Goal: Information Seeking & Learning: Learn about a topic

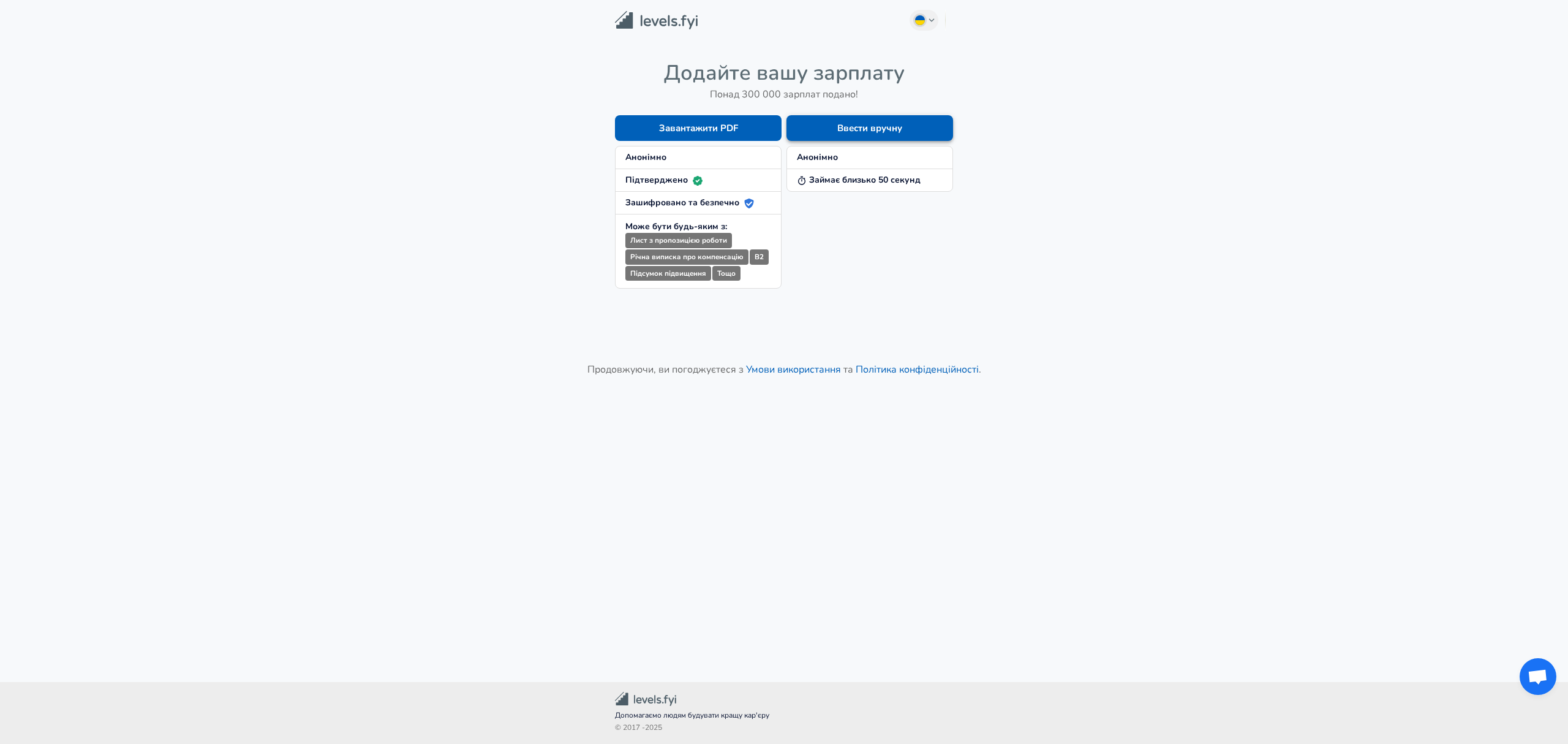
click at [817, 128] on button "Ввести вручну" at bounding box center [870, 128] width 167 height 26
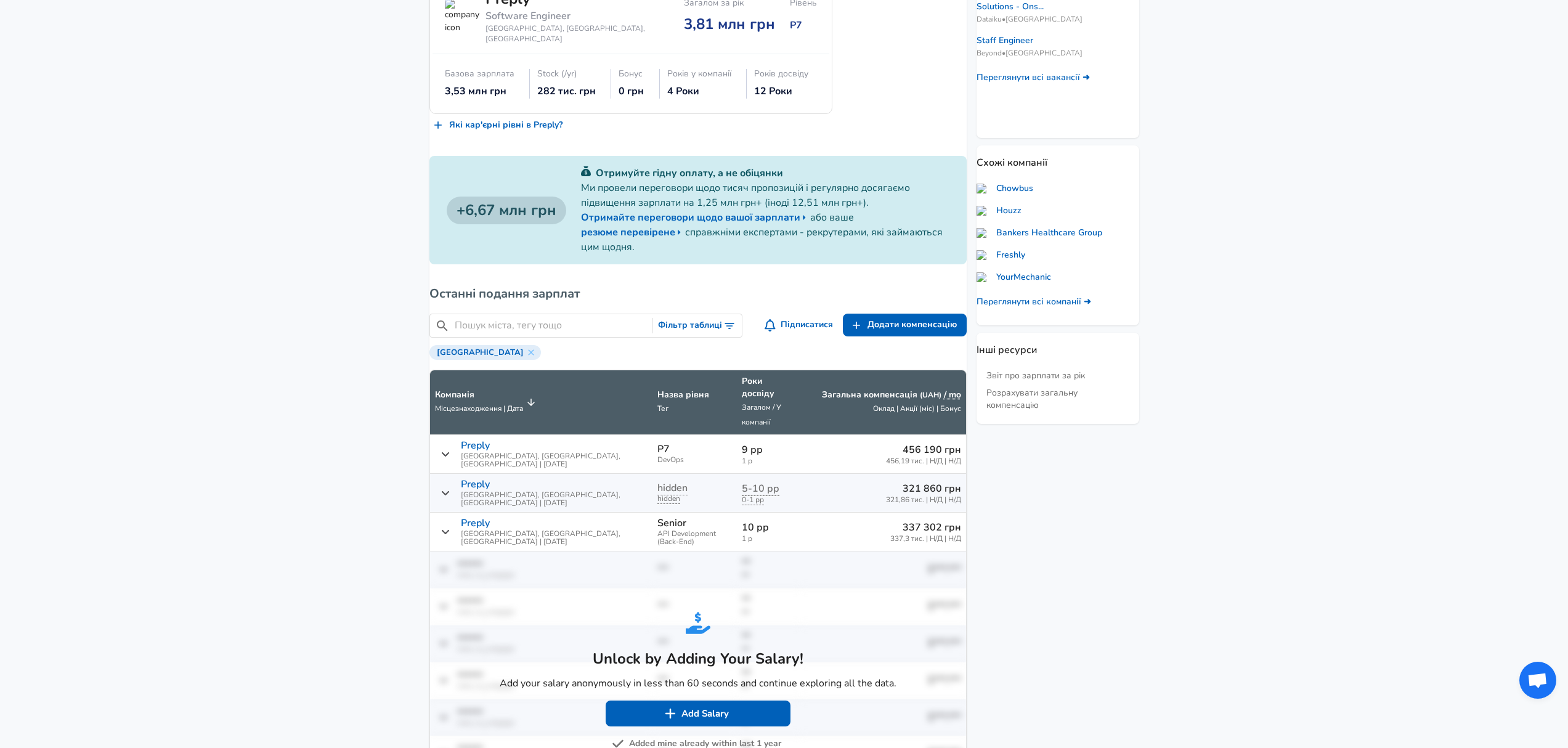
scroll to position [499, 0]
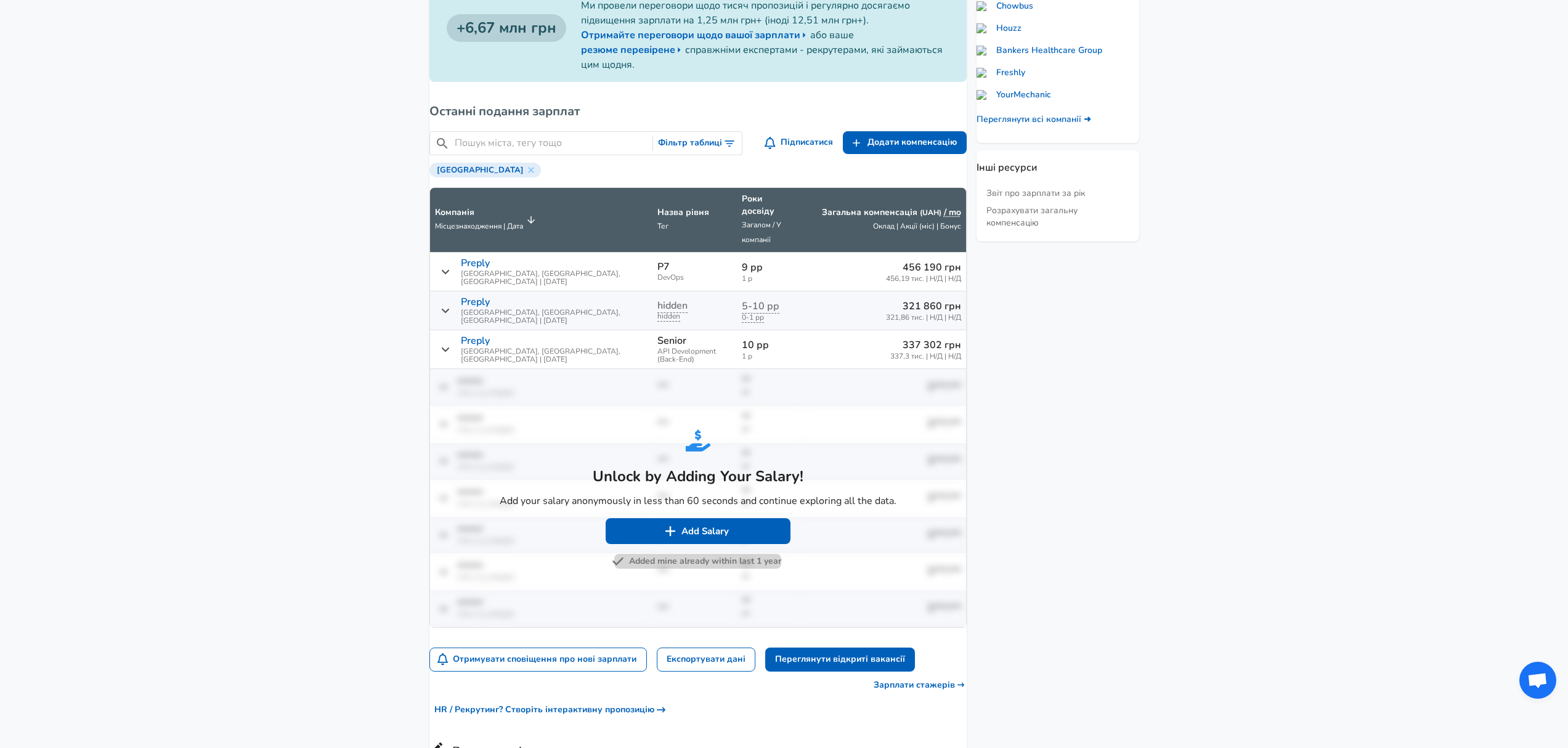
click at [686, 553] on button "Added mine already within last 1 year" at bounding box center [697, 561] width 167 height 16
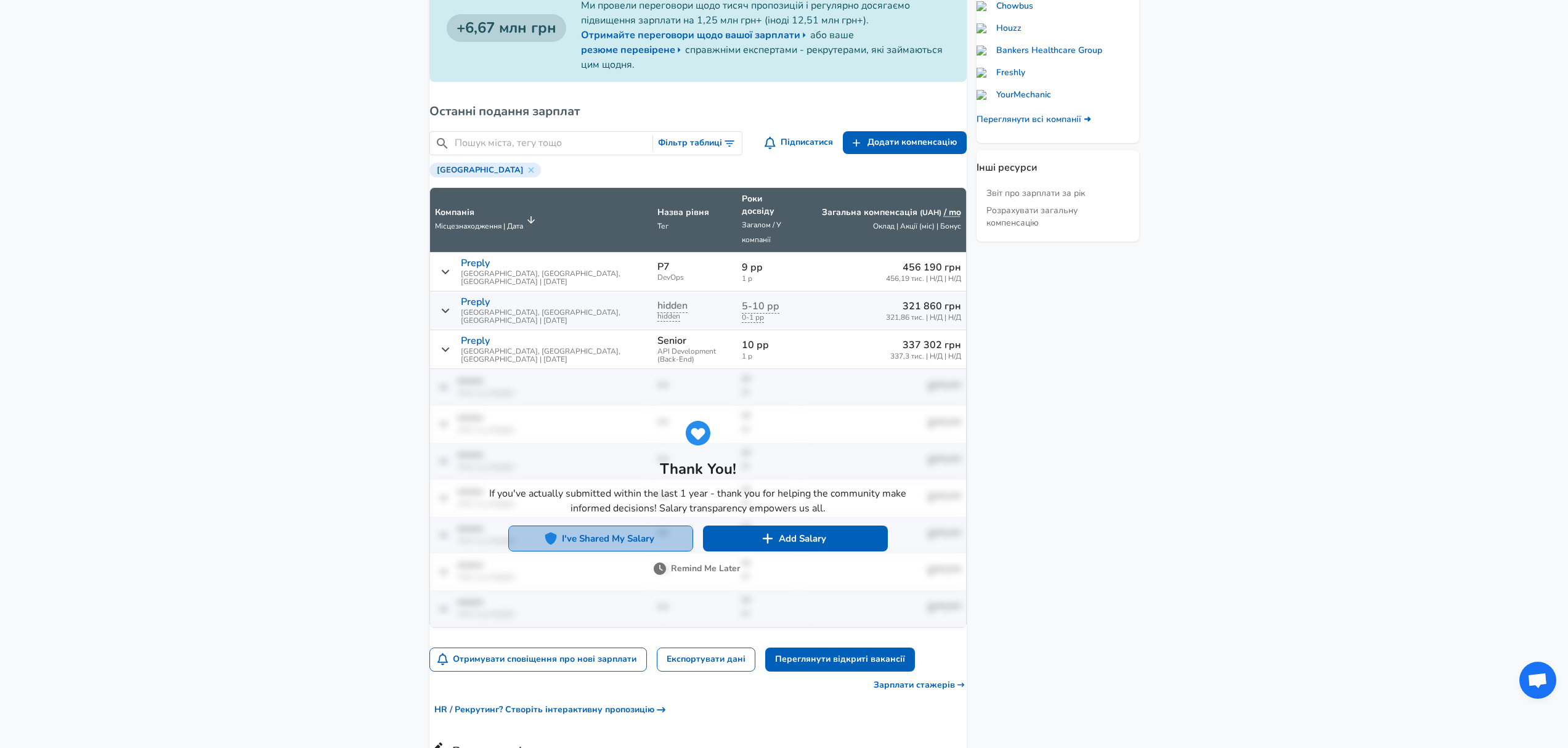
click at [646, 526] on button "I've Shared My Salary" at bounding box center [601, 538] width 185 height 26
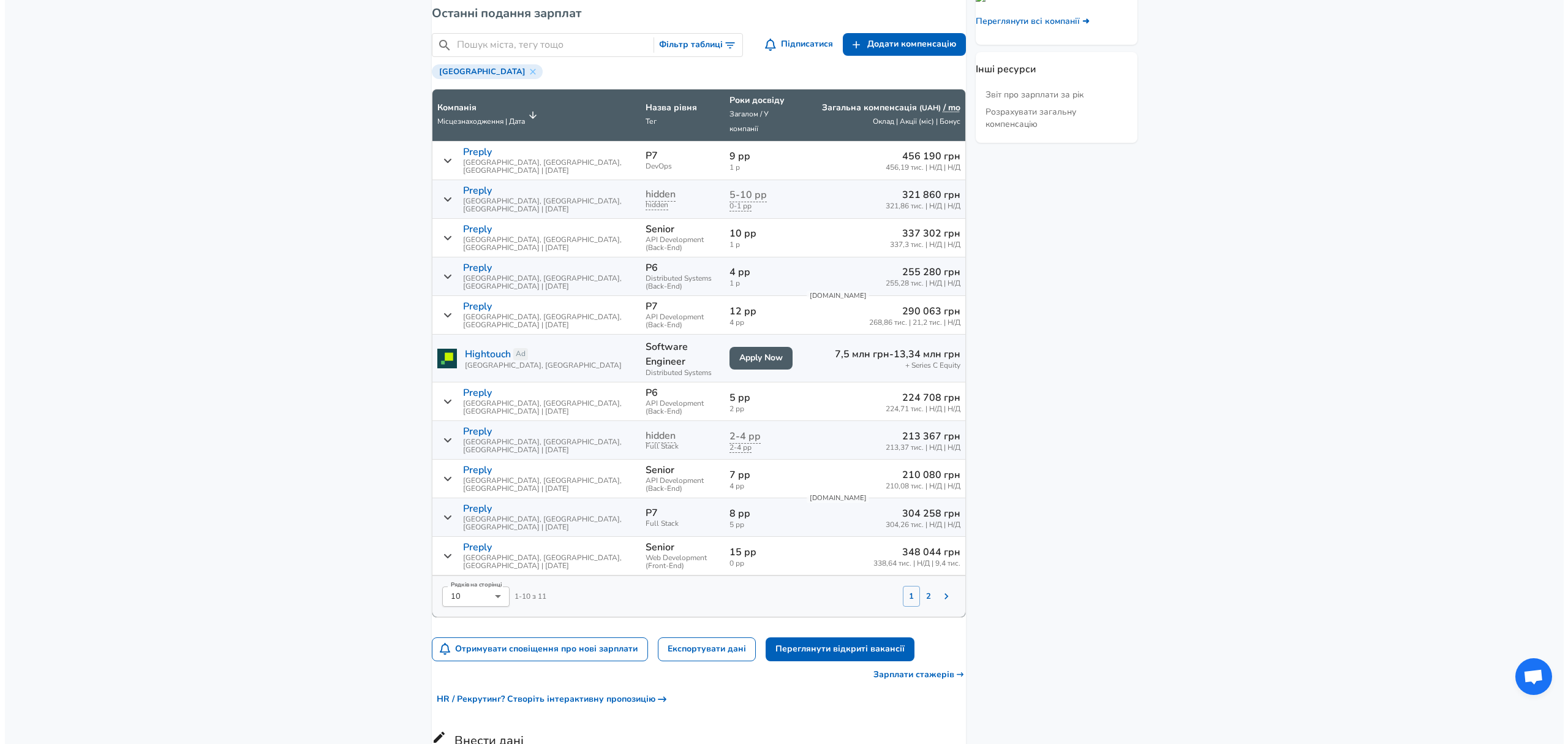
scroll to position [623, 0]
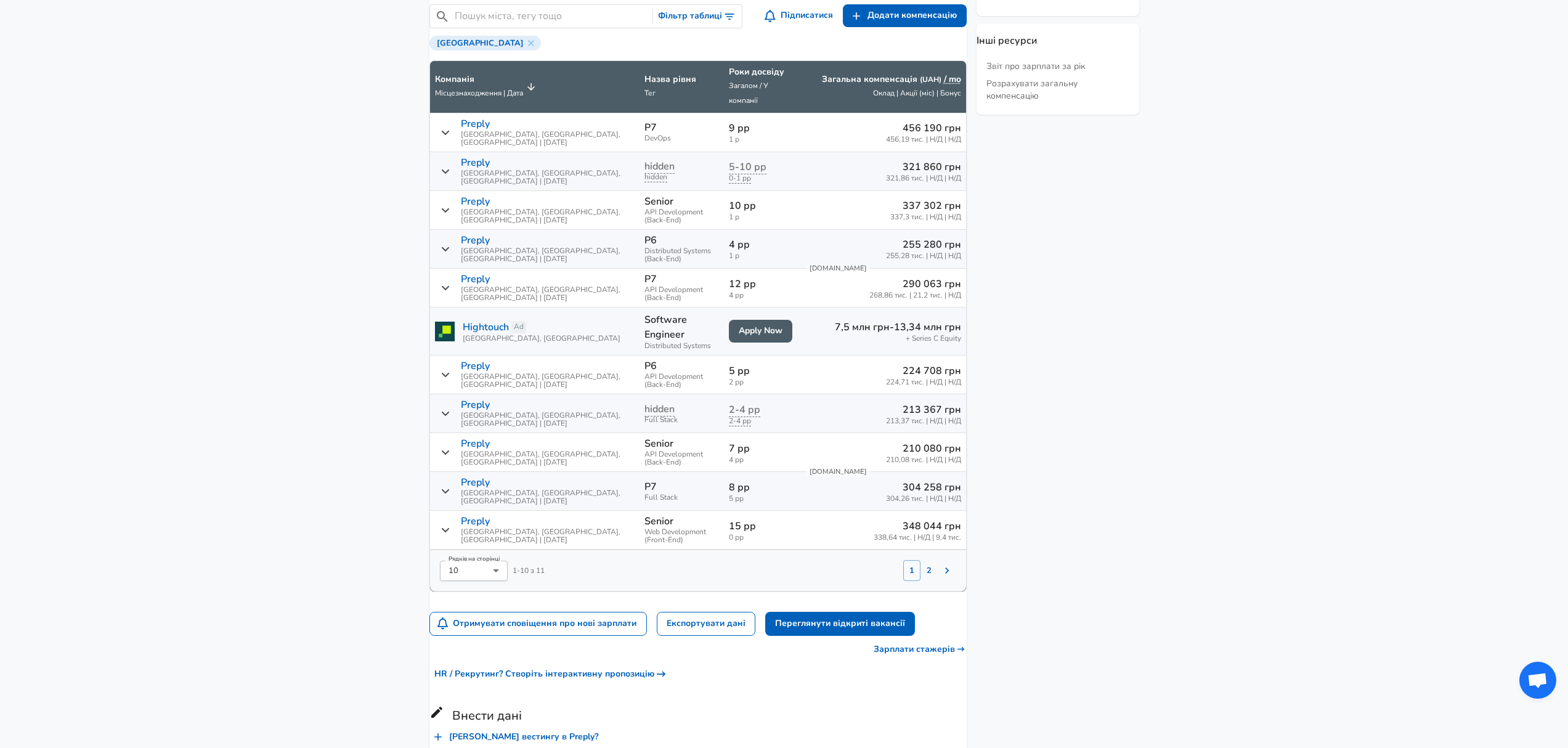
click at [487, 611] on li "50" at bounding box center [488, 615] width 67 height 19
type input "50"
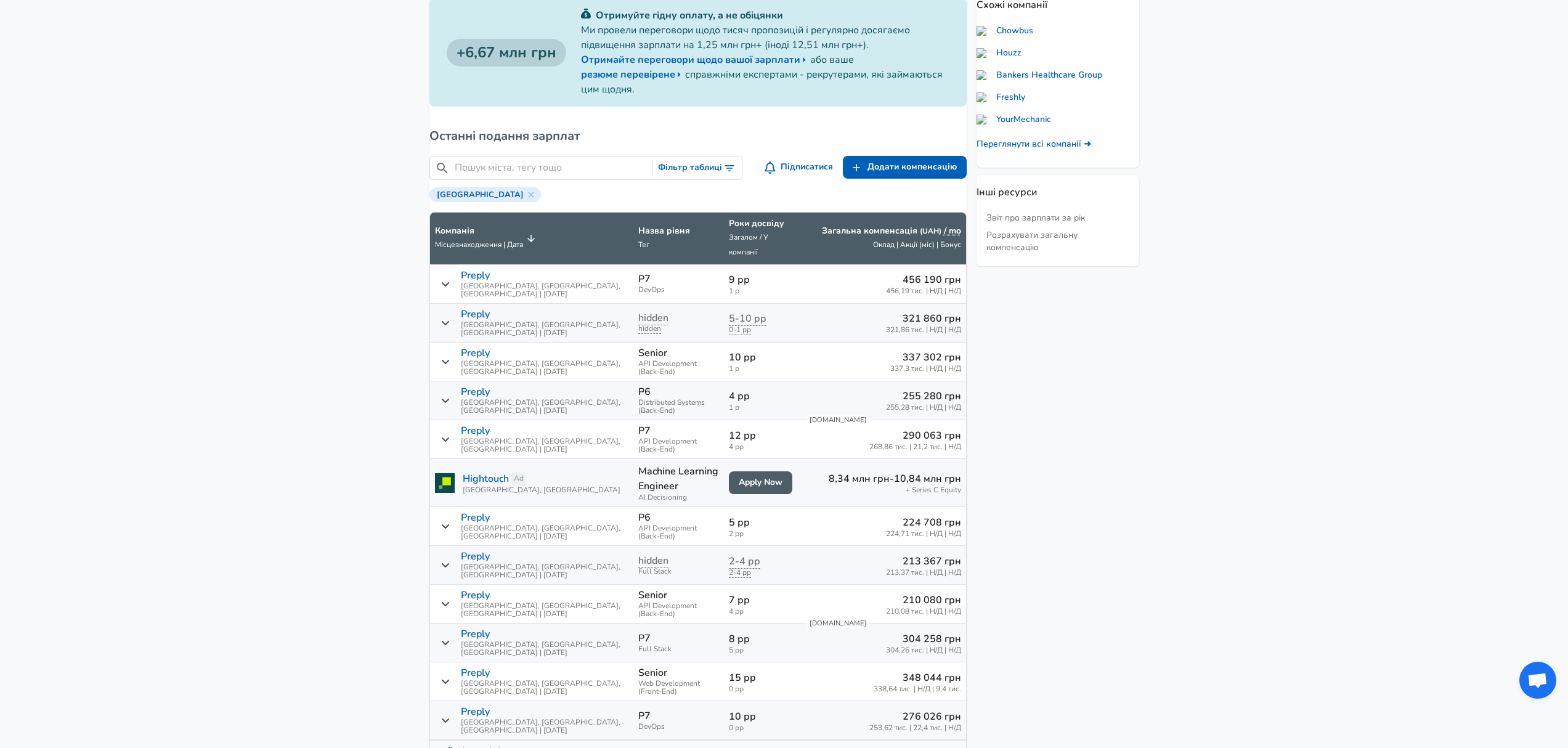
scroll to position [468, 0]
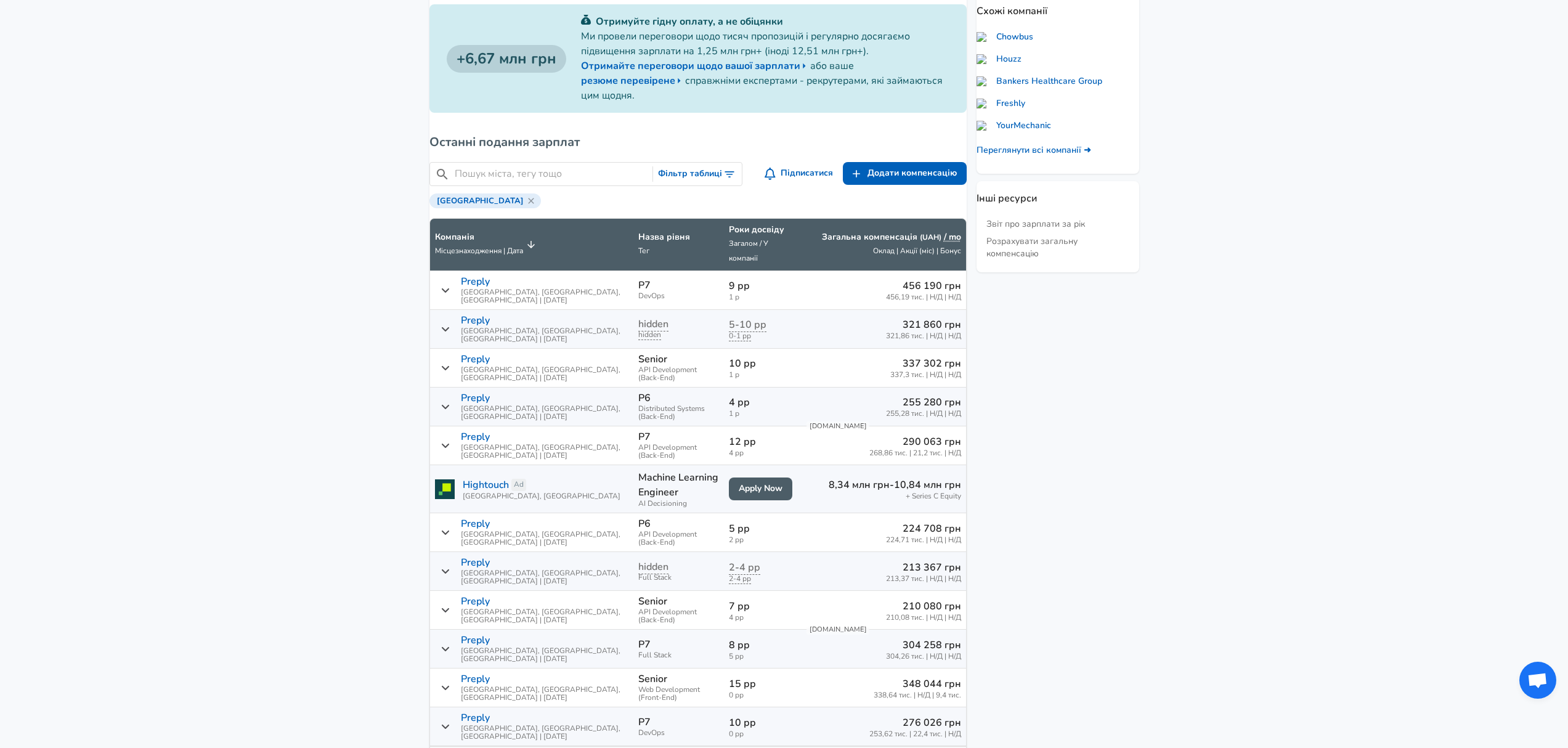
click at [526, 201] on icon at bounding box center [530, 201] width 10 height 10
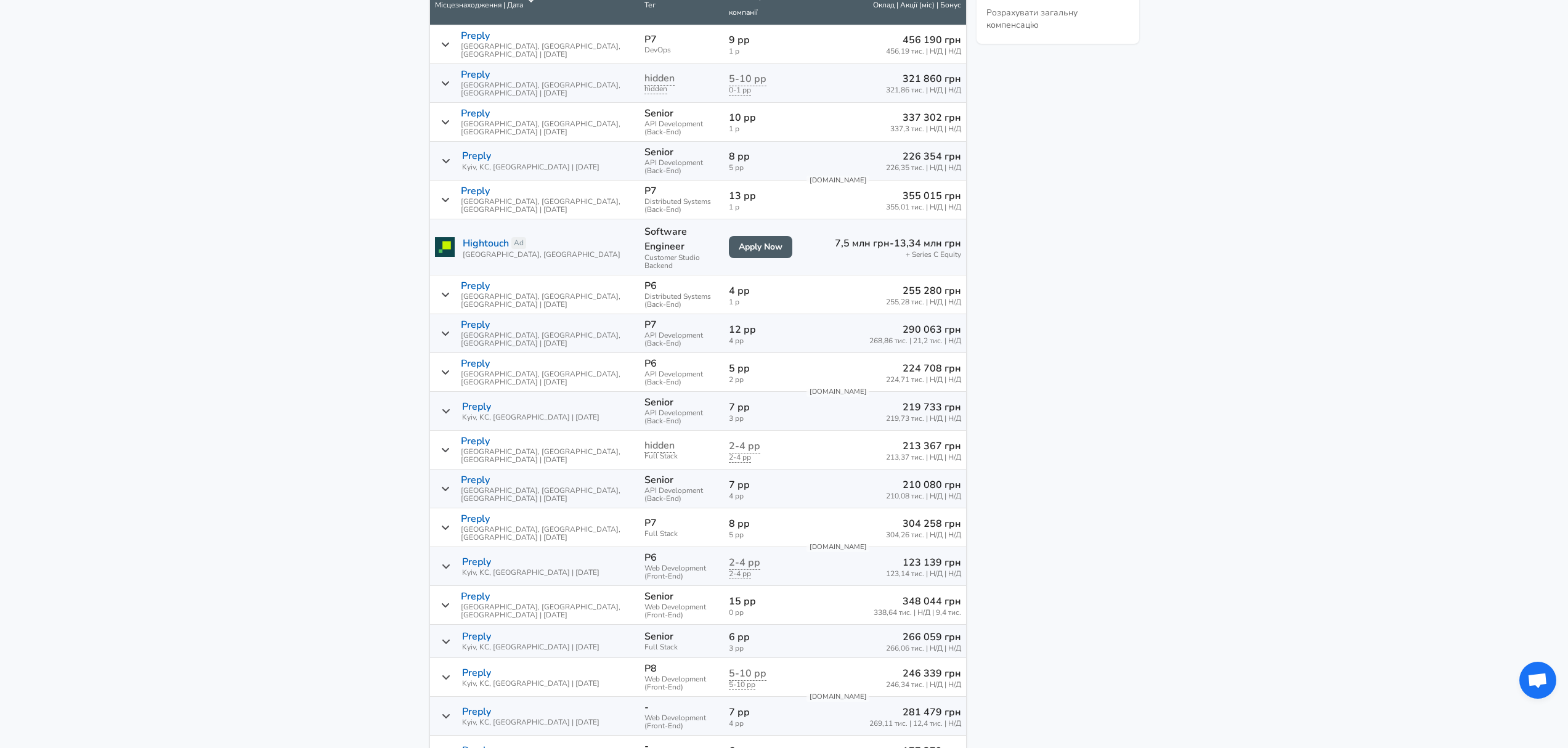
scroll to position [808, 0]
